Goal: Use online tool/utility: Utilize a website feature to perform a specific function

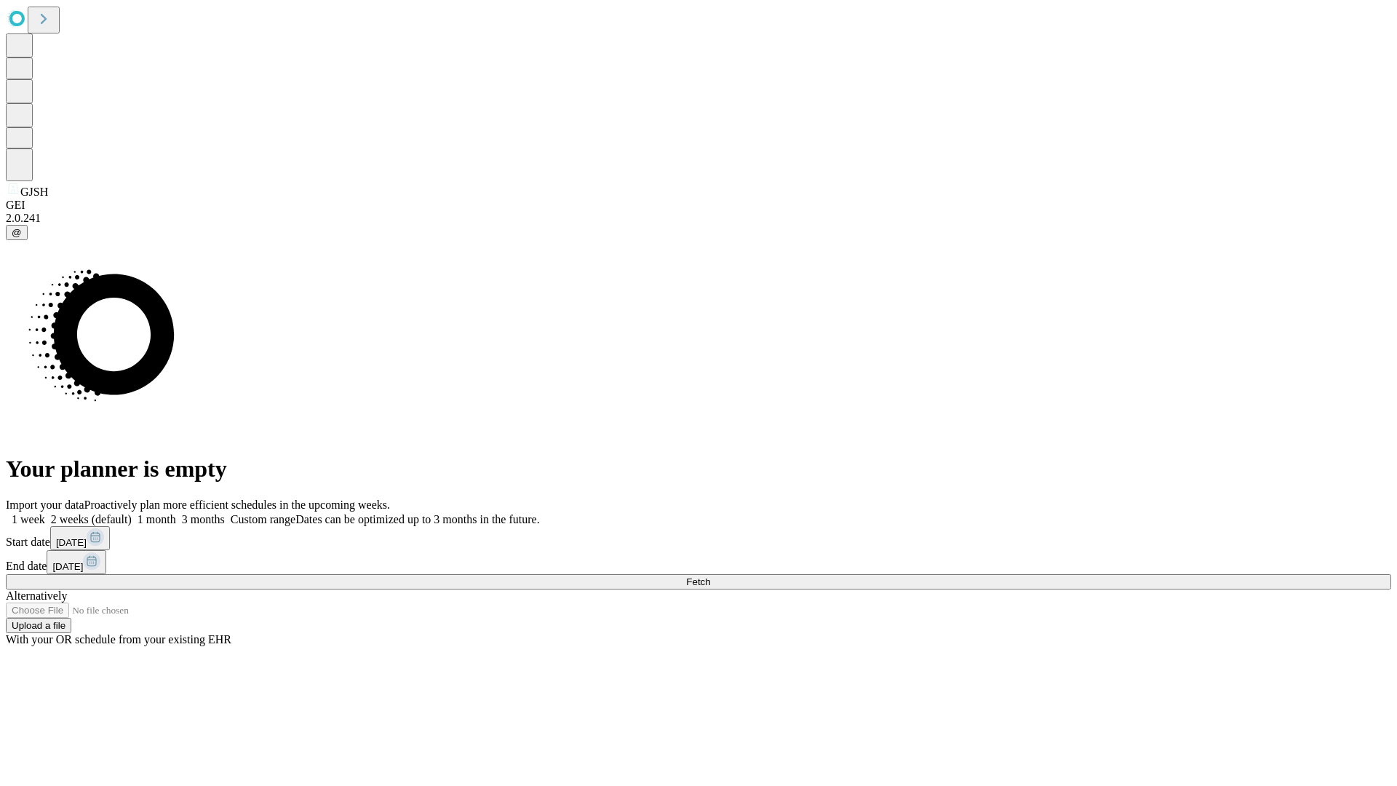
click at [710, 576] on span "Fetch" at bounding box center [698, 581] width 24 height 11
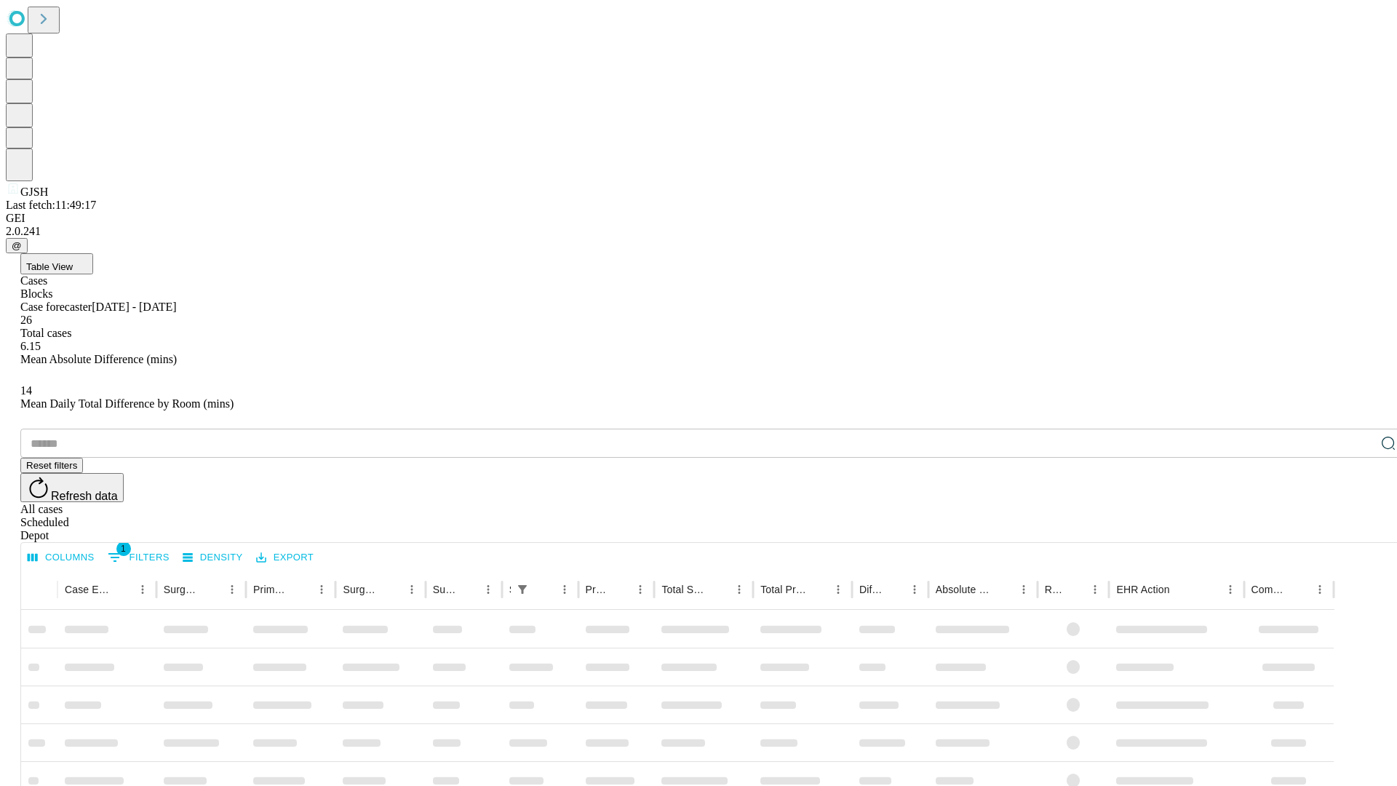
click at [73, 261] on span "Table View" at bounding box center [49, 266] width 47 height 11
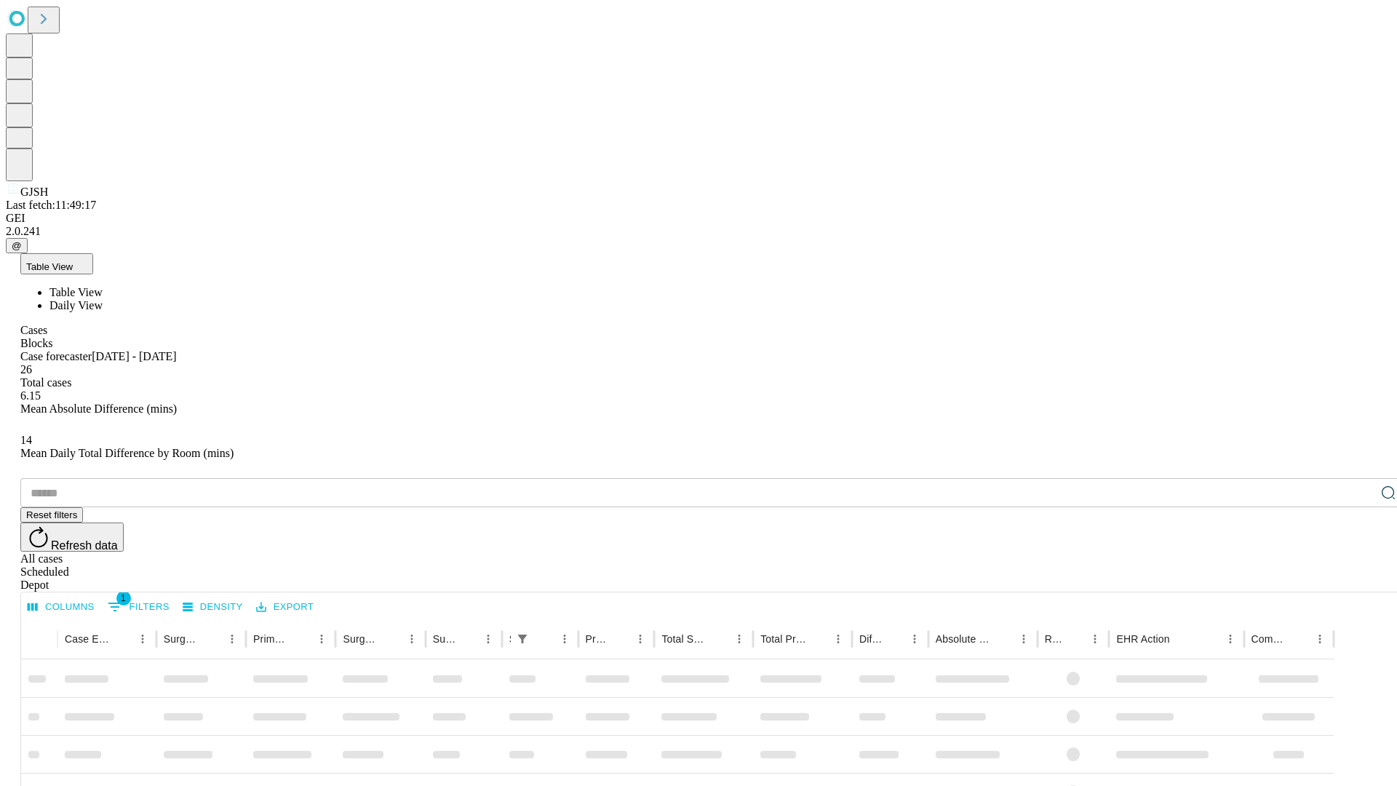
click at [103, 299] on span "Daily View" at bounding box center [75, 305] width 53 height 12
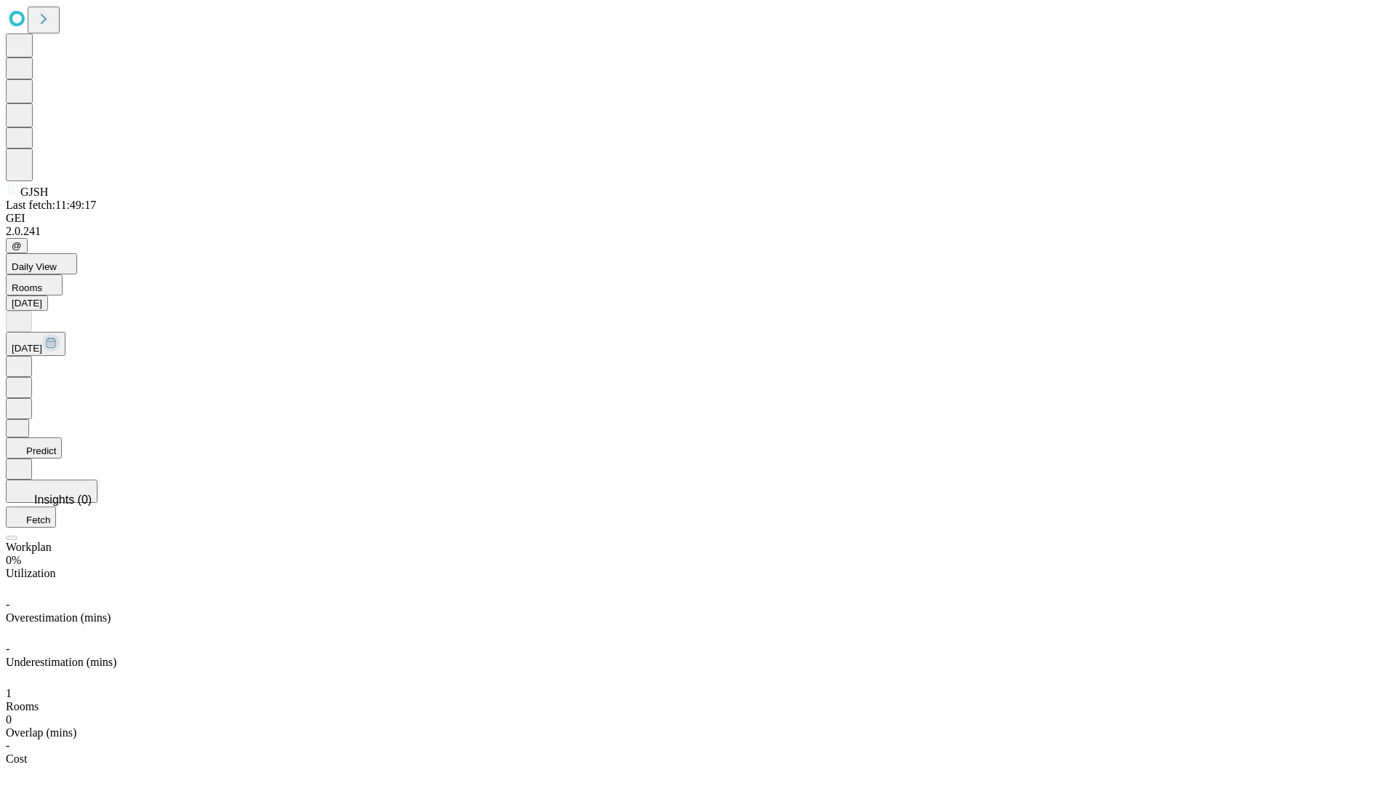
click at [62, 437] on button "Predict" at bounding box center [34, 447] width 56 height 21
